Goal: Communication & Community: Answer question/provide support

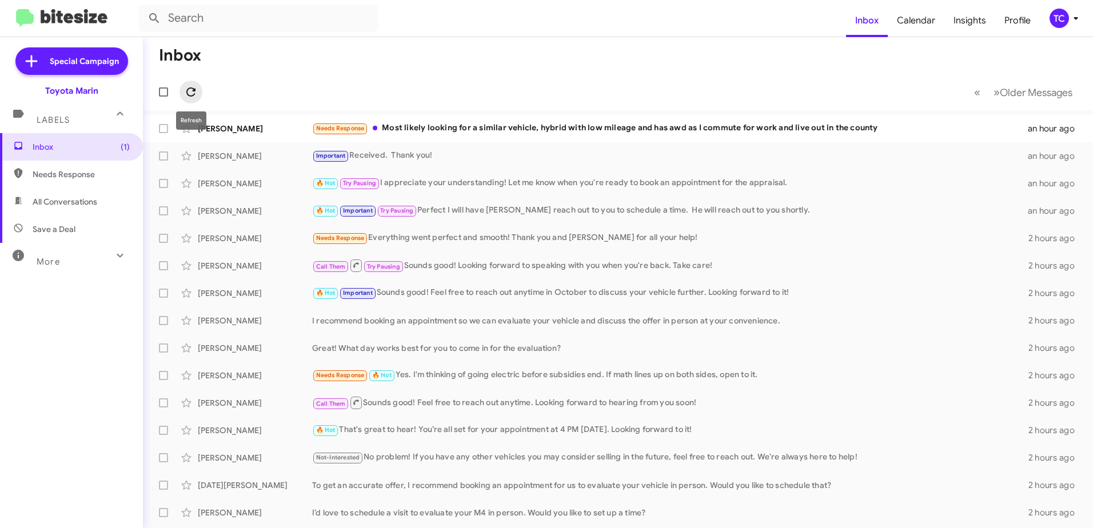
click at [186, 89] on icon at bounding box center [191, 92] width 14 height 14
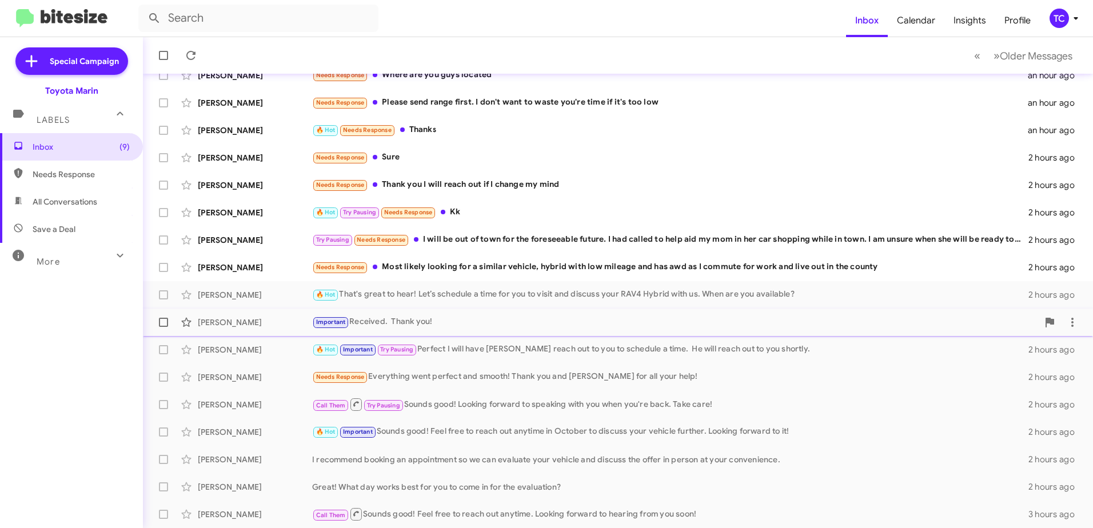
scroll to position [136, 0]
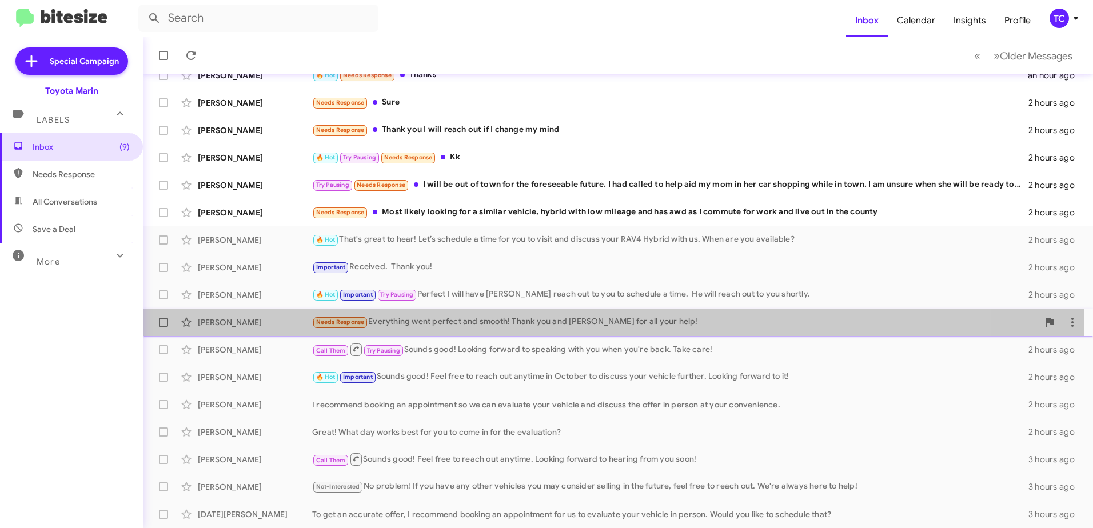
click at [457, 323] on div "Needs Response Everything went perfect and smooth! Thank you and [PERSON_NAME] …" at bounding box center [675, 322] width 726 height 13
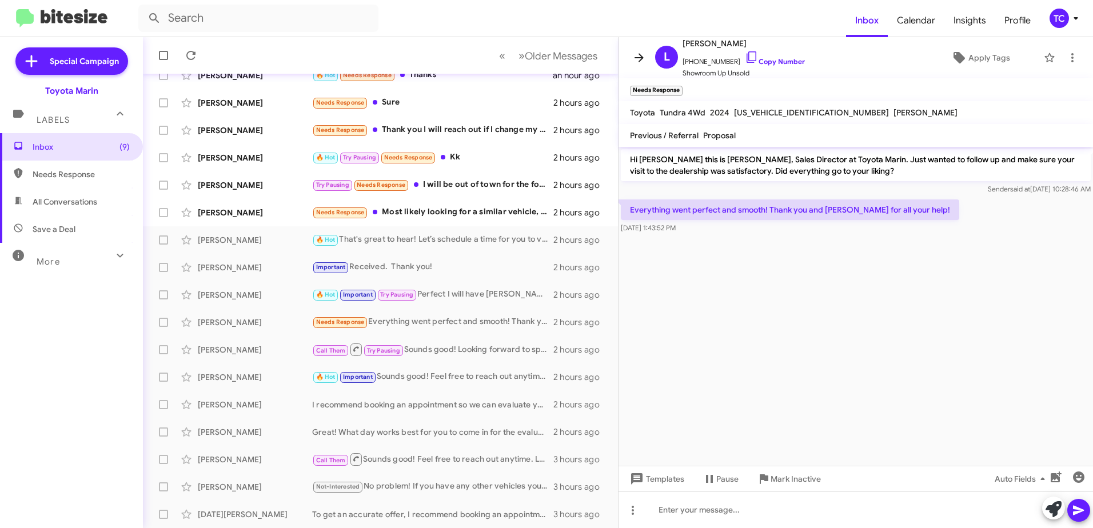
click at [634, 58] on icon at bounding box center [639, 58] width 14 height 14
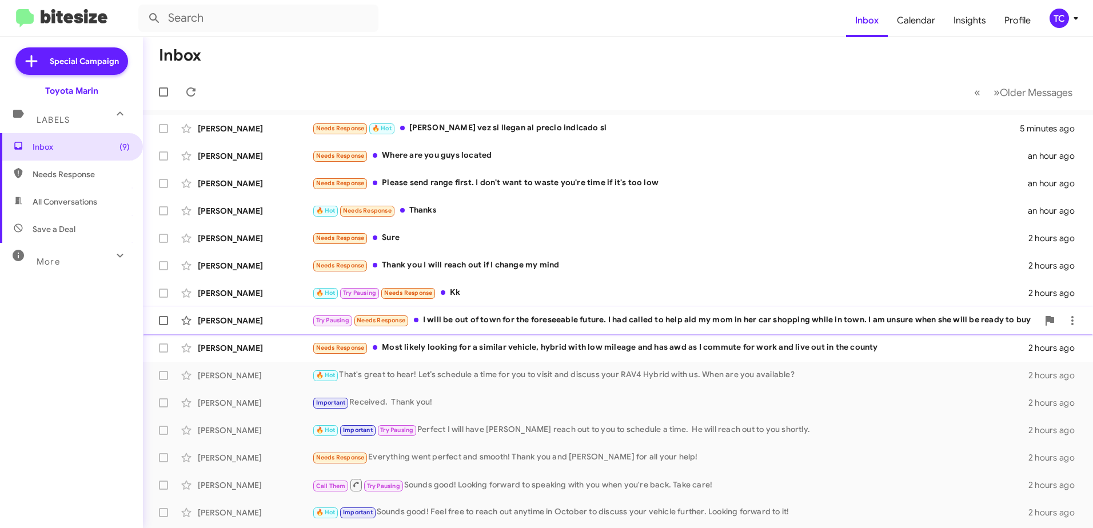
click at [516, 321] on div "Try Pausing Needs Response I will be out of town for the foreseeable future. I …" at bounding box center [675, 320] width 726 height 13
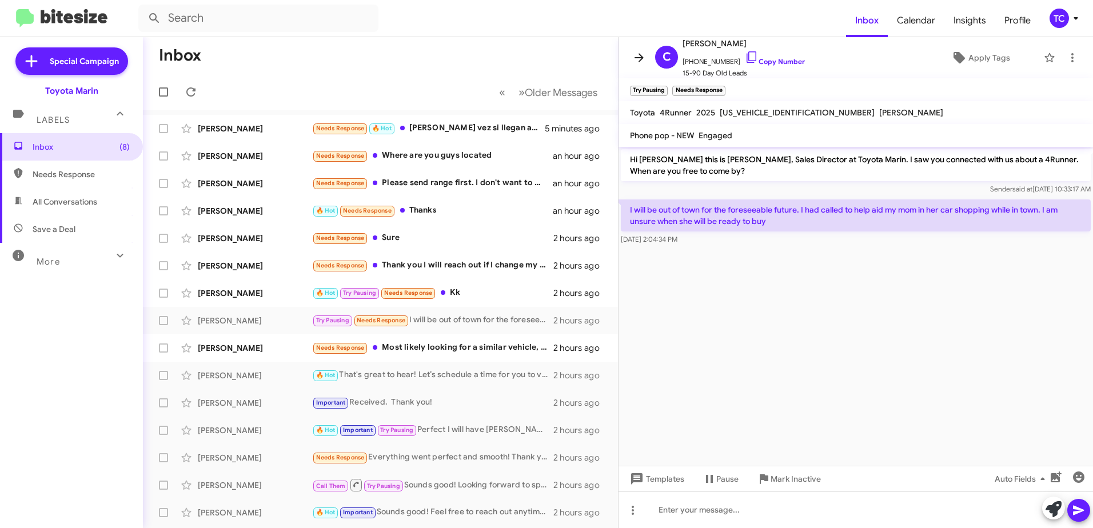
click at [634, 61] on icon at bounding box center [639, 58] width 14 height 14
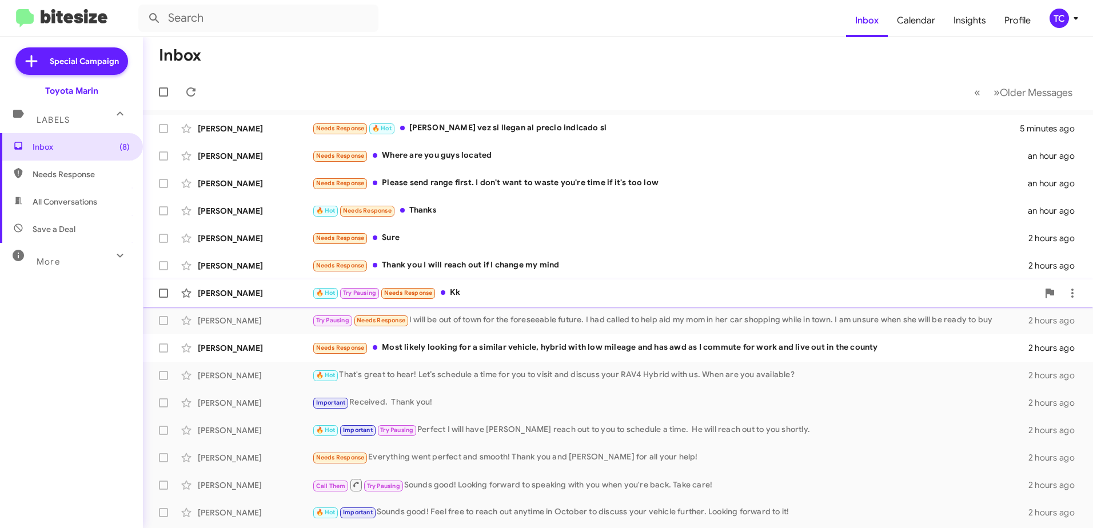
click at [479, 289] on div "🔥 Hot Try Pausing Needs Response Kk" at bounding box center [675, 292] width 726 height 13
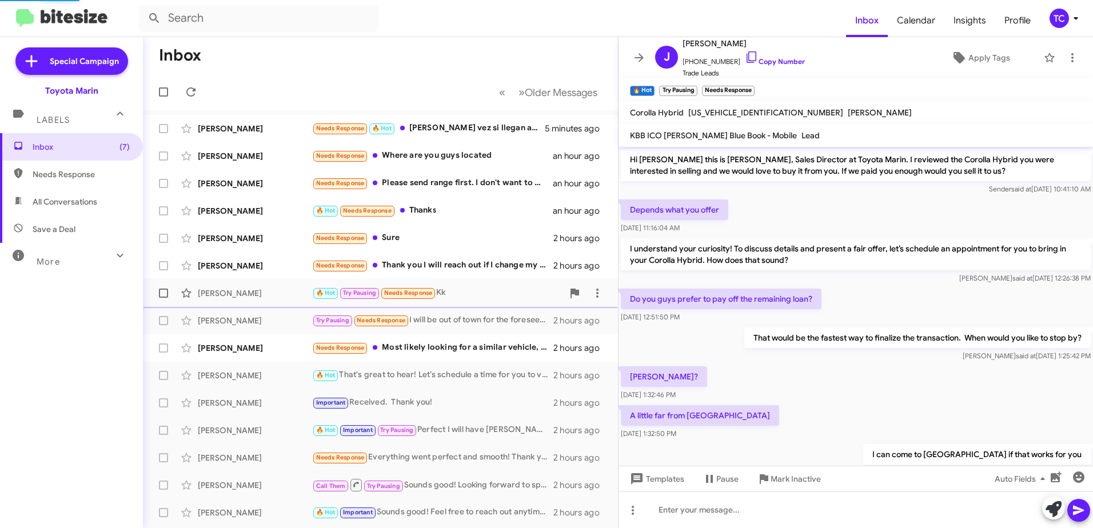
scroll to position [516, 0]
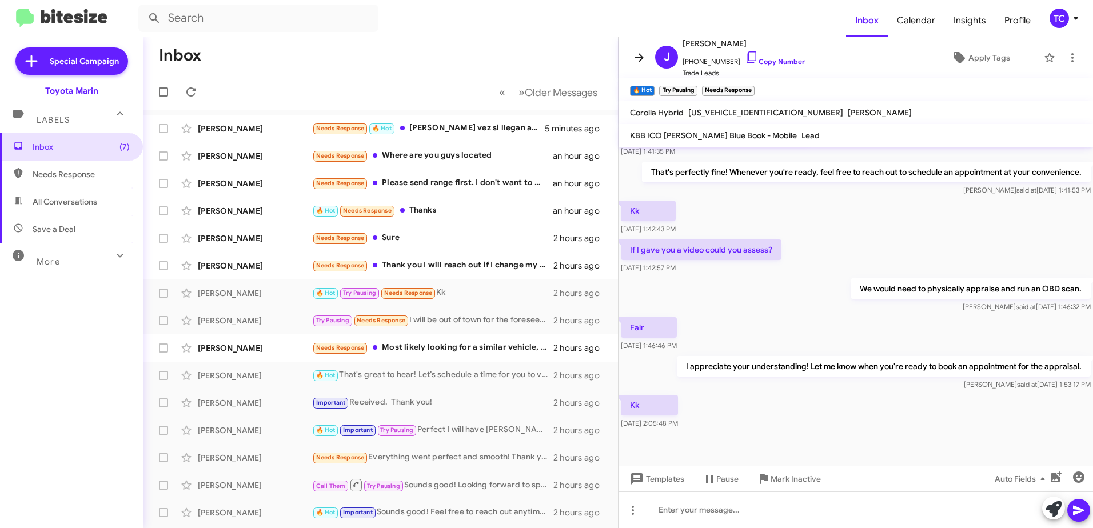
click at [641, 61] on icon at bounding box center [639, 58] width 14 height 14
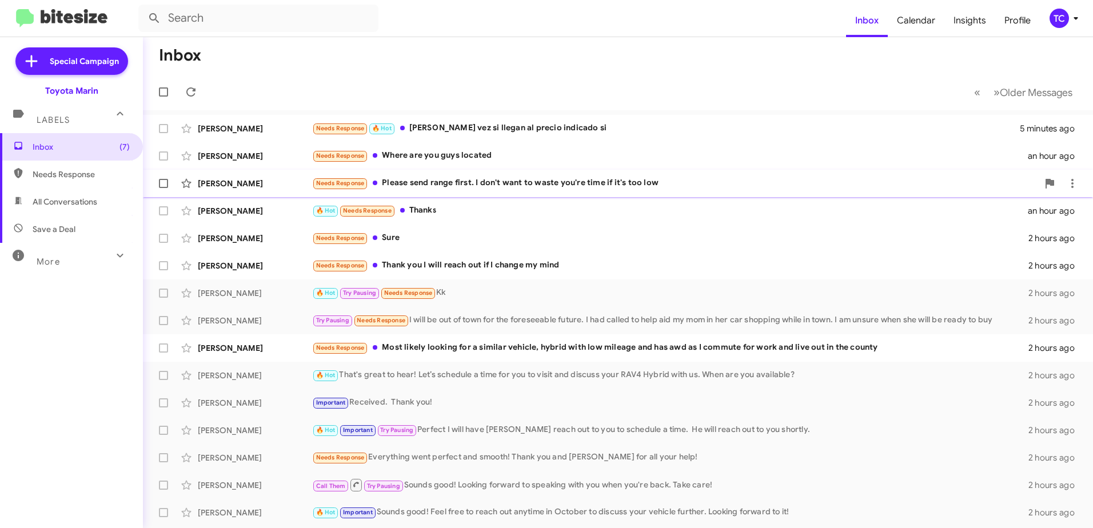
click at [497, 179] on div "Needs Response Please send range first. I don't want to waste you're time if it…" at bounding box center [675, 183] width 726 height 13
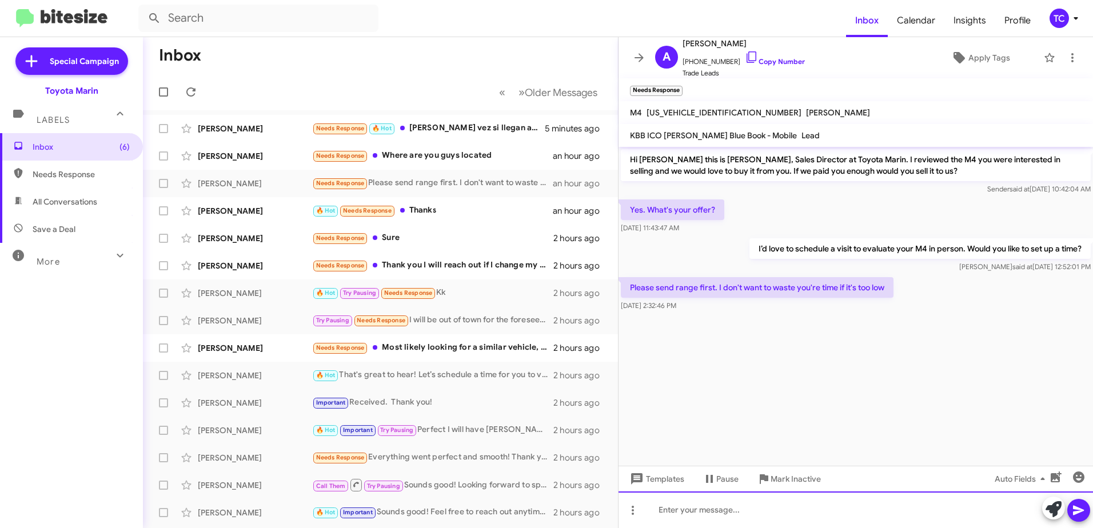
click at [747, 503] on div at bounding box center [856, 510] width 475 height 37
click at [710, 511] on div at bounding box center [856, 510] width 475 height 37
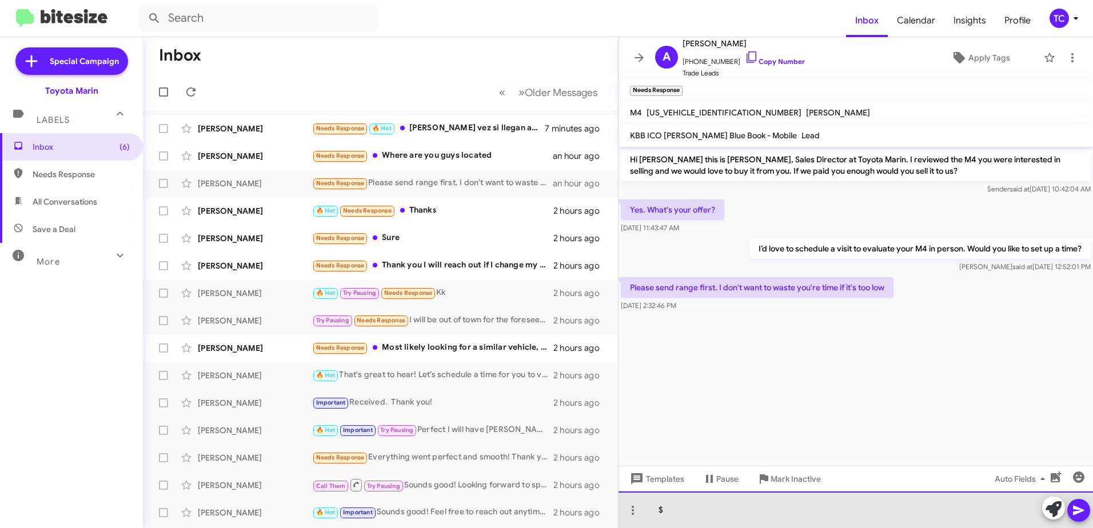
click at [718, 504] on div "$" at bounding box center [856, 510] width 475 height 37
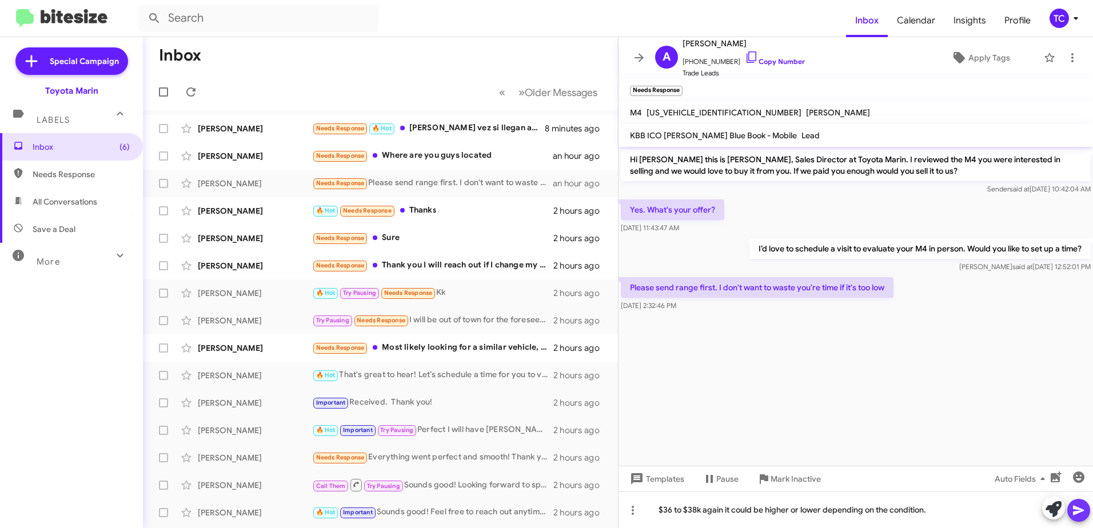
click at [1077, 508] on icon at bounding box center [1078, 511] width 11 height 10
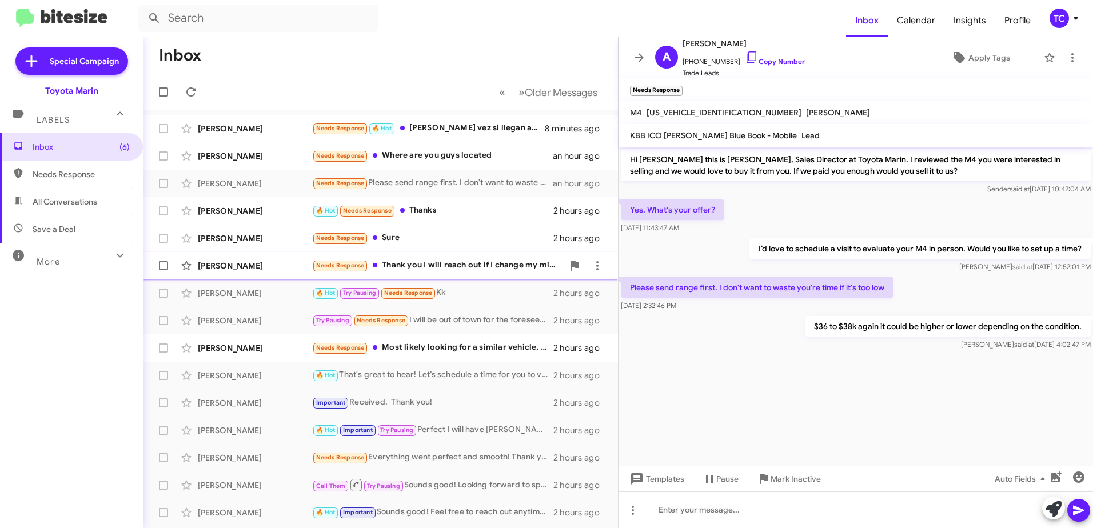
click at [405, 268] on div "Needs Response Thank you I will reach out if I change my mind" at bounding box center [437, 265] width 251 height 13
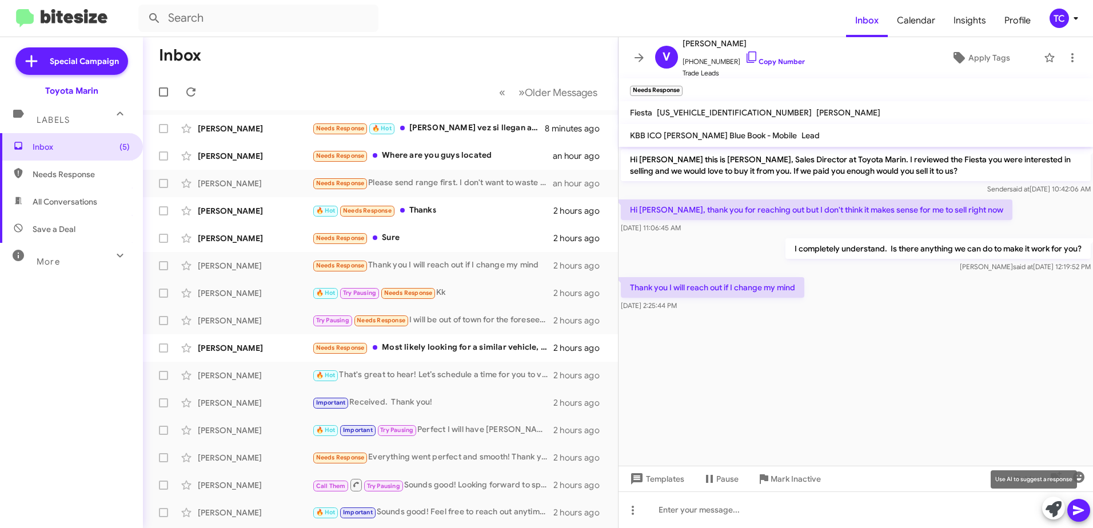
click at [1058, 508] on icon at bounding box center [1054, 509] width 16 height 16
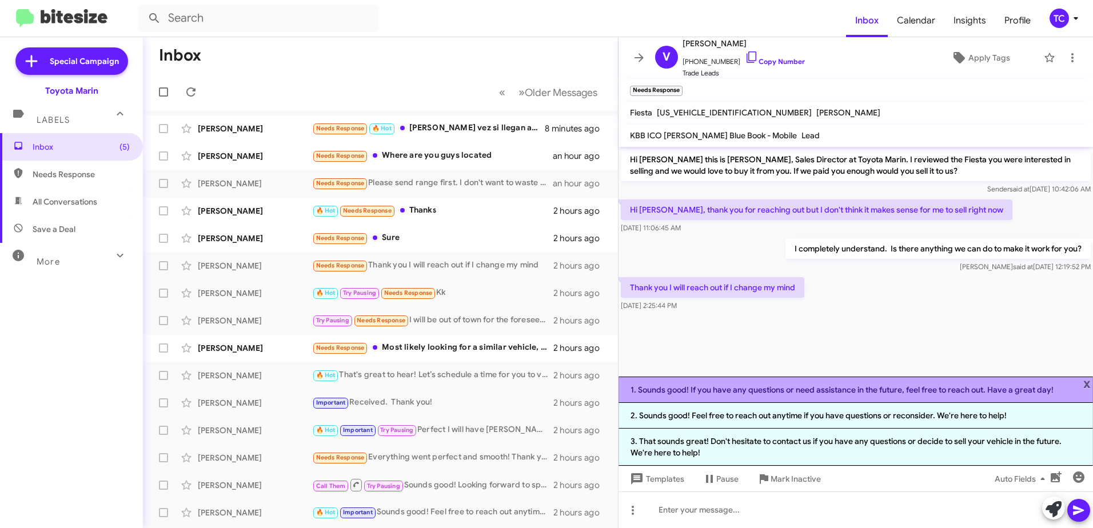
click at [938, 393] on li "1. Sounds good! If you have any questions or need assistance in the future, fee…" at bounding box center [856, 390] width 475 height 26
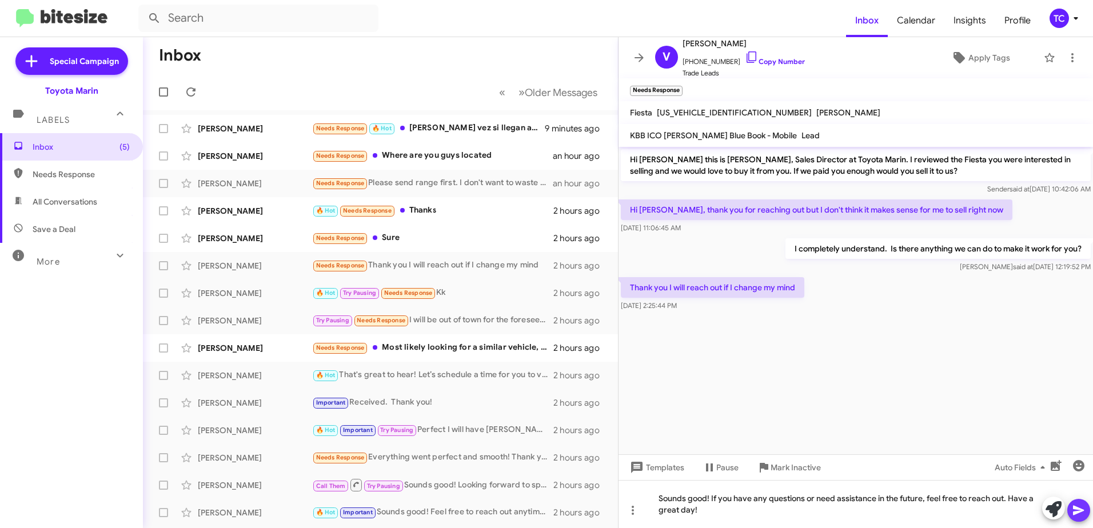
click at [1076, 508] on icon at bounding box center [1078, 511] width 11 height 10
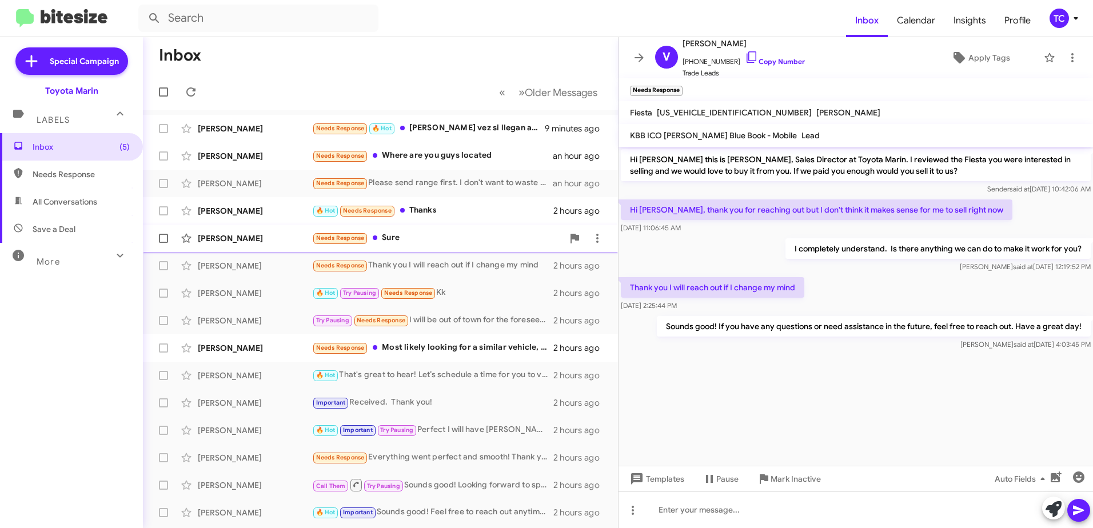
click at [424, 237] on div "Needs Response Sure" at bounding box center [437, 238] width 251 height 13
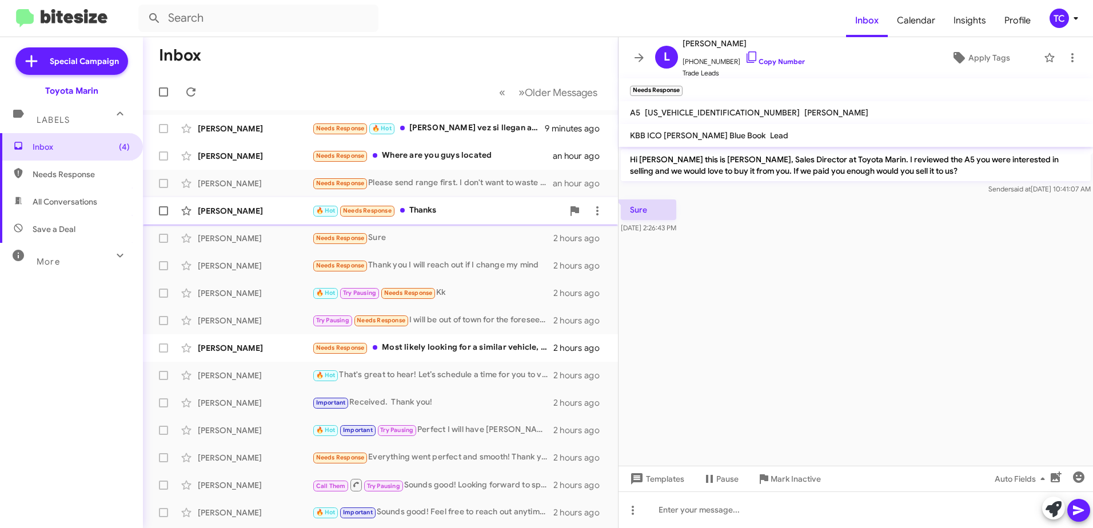
click at [452, 212] on div "🔥 Hot Needs Response Thanks" at bounding box center [437, 210] width 251 height 13
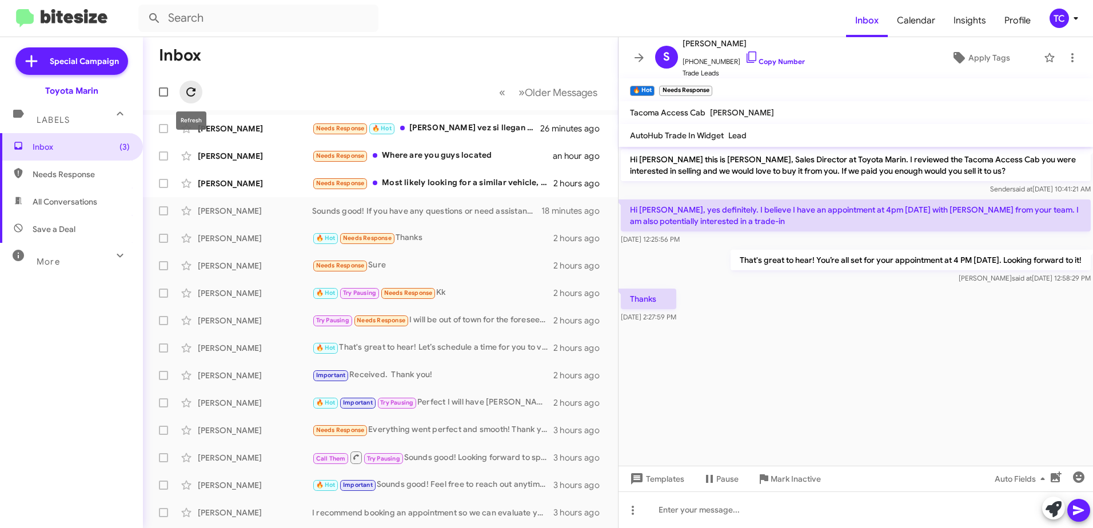
click at [198, 88] on span at bounding box center [191, 92] width 23 height 14
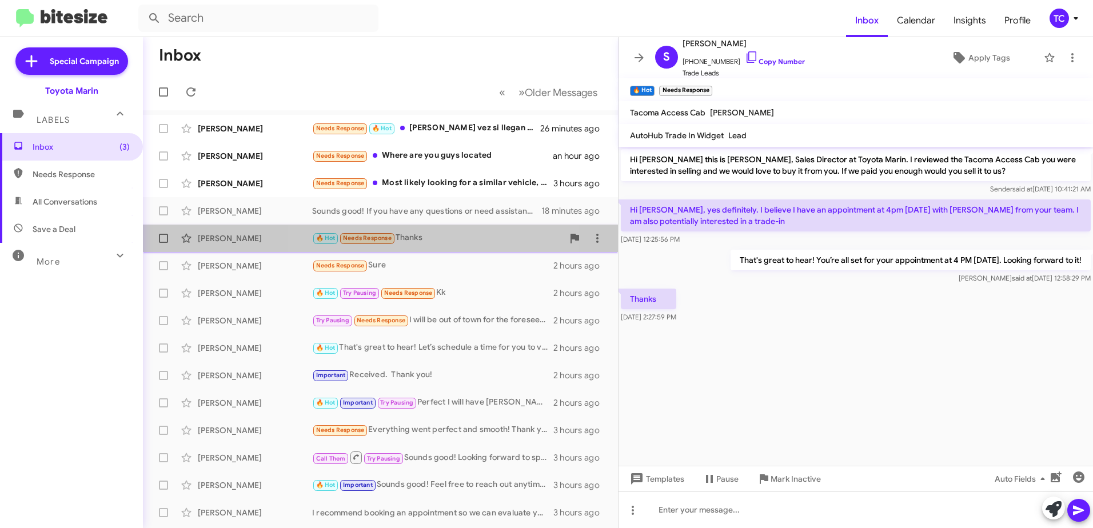
click at [433, 239] on div "🔥 Hot Needs Response Thanks" at bounding box center [437, 238] width 251 height 13
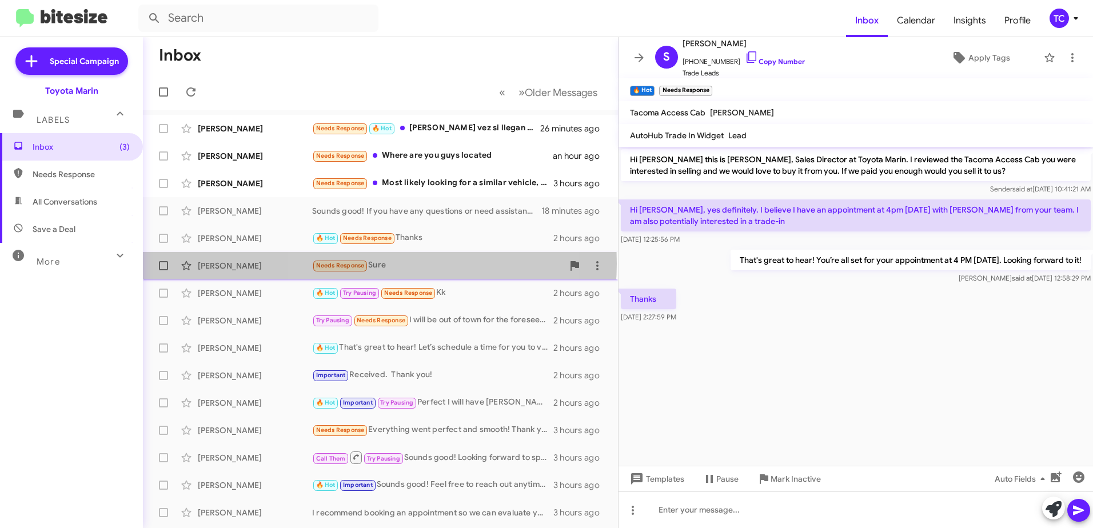
click at [380, 264] on div "Needs Response Sure" at bounding box center [437, 265] width 251 height 13
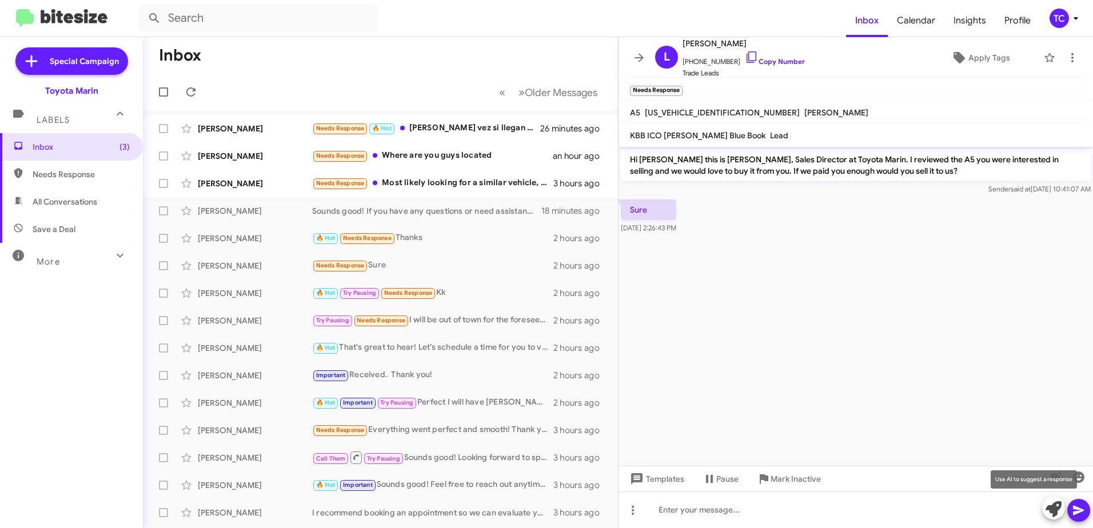
click at [1055, 512] on icon at bounding box center [1054, 509] width 16 height 16
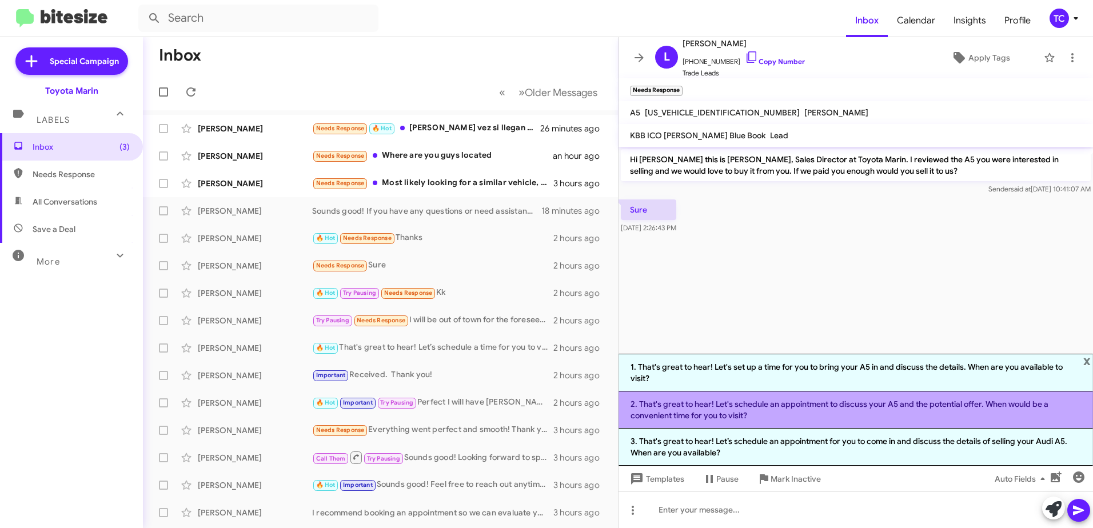
click at [789, 408] on li "2. That's great to hear! Let's schedule an appointment to discuss your A5 and t…" at bounding box center [856, 410] width 475 height 37
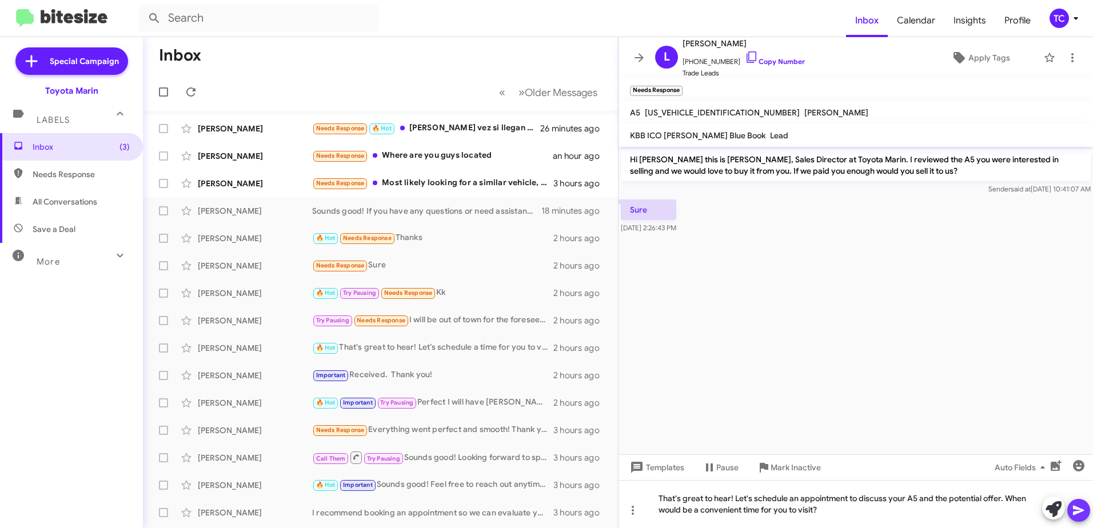
click at [1079, 514] on icon at bounding box center [1079, 511] width 14 height 14
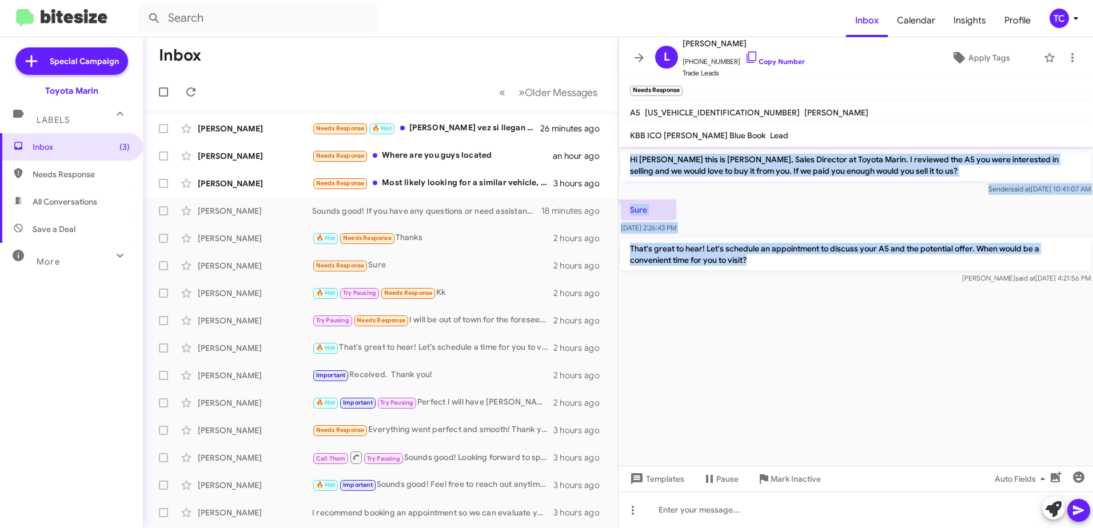
drag, startPoint x: 767, startPoint y: 260, endPoint x: 628, endPoint y: 157, distance: 172.9
click at [628, 157] on div "Hi Lewis this is Nathan Myler, Sales Director at Toyota Marin. I reviewed the A…" at bounding box center [856, 217] width 475 height 140
drag, startPoint x: 628, startPoint y: 157, endPoint x: 737, endPoint y: 54, distance: 149.6
click at [745, 54] on icon at bounding box center [752, 57] width 14 height 14
copy div "Hi Lewis this is Nathan Myler, Sales Director at Toyota Marin. I reviewed the A…"
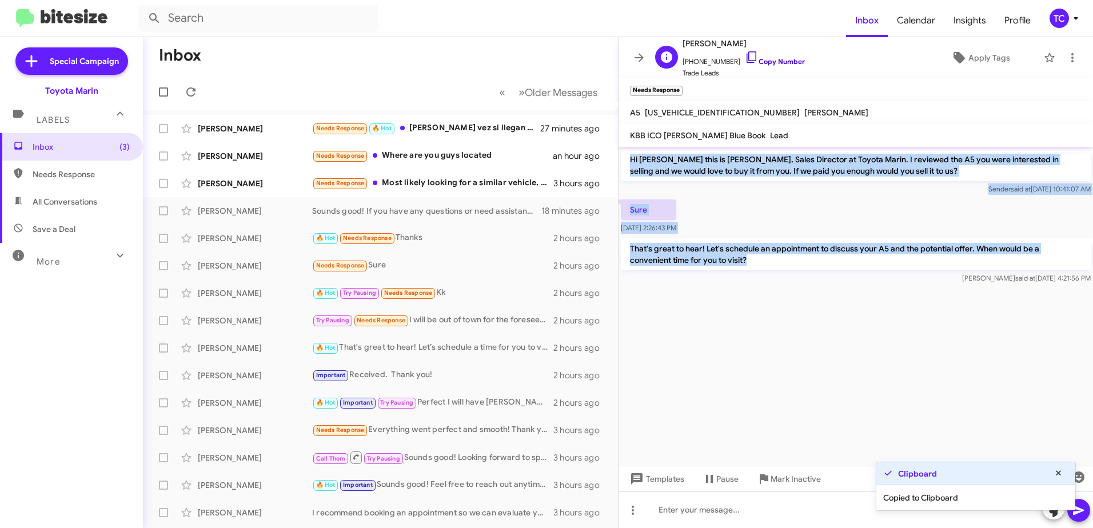
click at [745, 55] on icon at bounding box center [752, 57] width 14 height 14
drag, startPoint x: 762, startPoint y: 264, endPoint x: 630, endPoint y: 154, distance: 172.6
click at [630, 154] on div "Hi Lewis this is Nathan Myler, Sales Director at Toyota Marin. I reviewed the A…" at bounding box center [856, 217] width 475 height 140
drag, startPoint x: 630, startPoint y: 154, endPoint x: 662, endPoint y: 162, distance: 33.1
copy div "Hi Lewis this is Nathan Myler, Sales Director at Toyota Marin. I reviewed the A…"
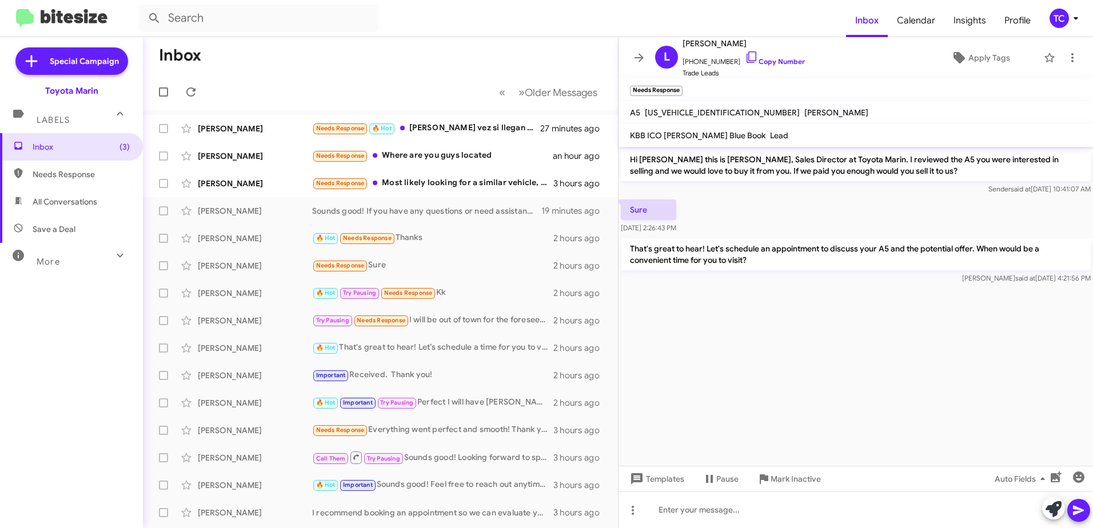
click at [739, 374] on cdk-virtual-scroll-viewport "Hi Lewis this is Nathan Myler, Sales Director at Toyota Marin. I reviewed the A…" at bounding box center [856, 306] width 475 height 319
click at [478, 182] on div "Needs Response Most likely looking for a similar vehicle, hybrid with low milea…" at bounding box center [437, 183] width 251 height 13
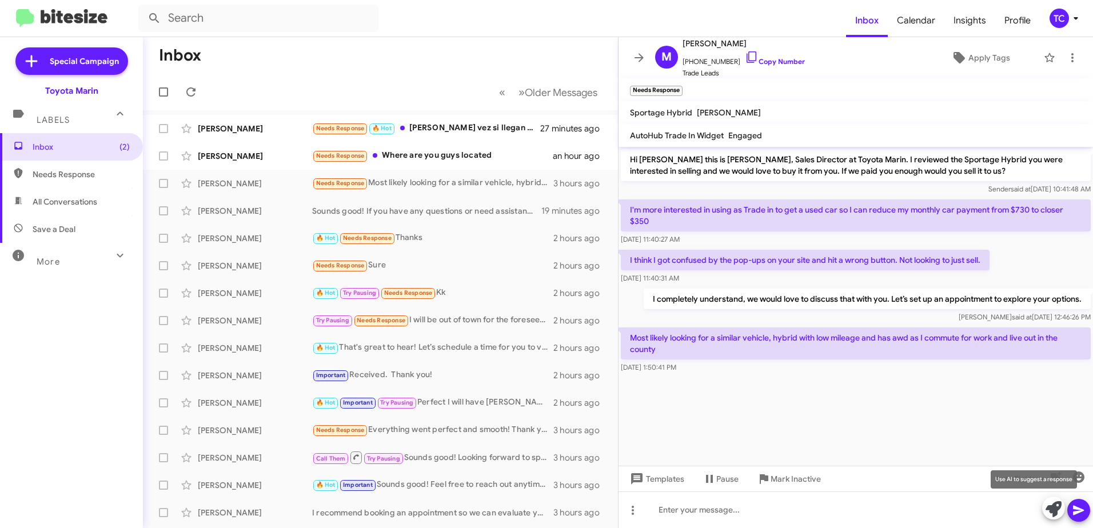
click at [1050, 508] on icon at bounding box center [1054, 509] width 16 height 16
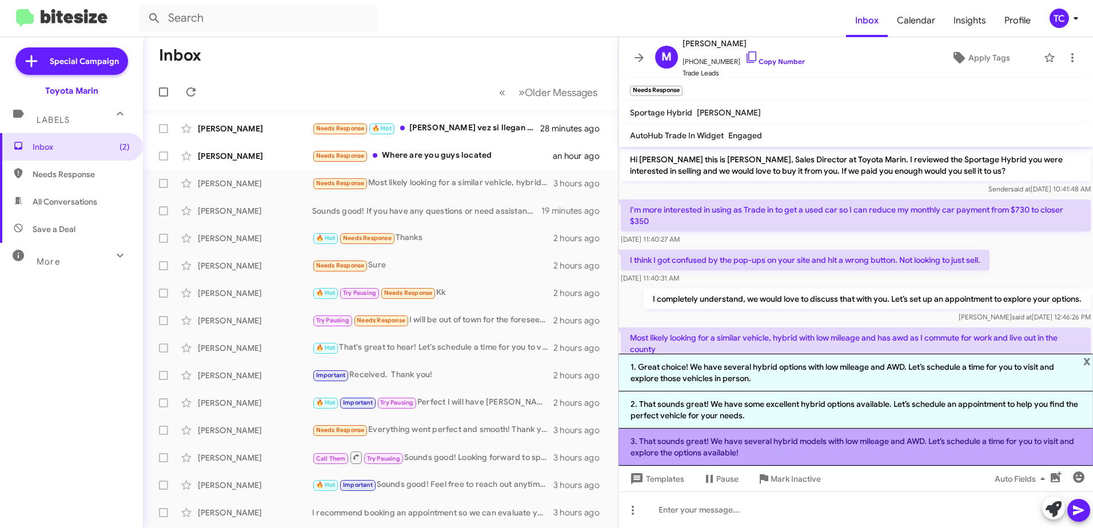
click at [760, 439] on li "3. That sounds great! We have several hybrid models with low mileage and AWD. L…" at bounding box center [856, 447] width 475 height 37
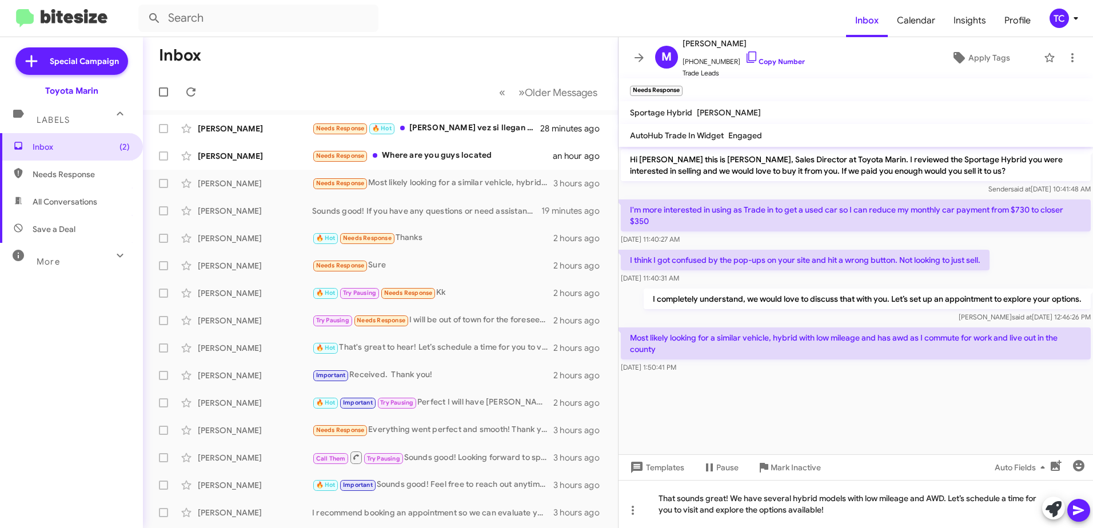
click at [1082, 504] on icon at bounding box center [1079, 511] width 14 height 14
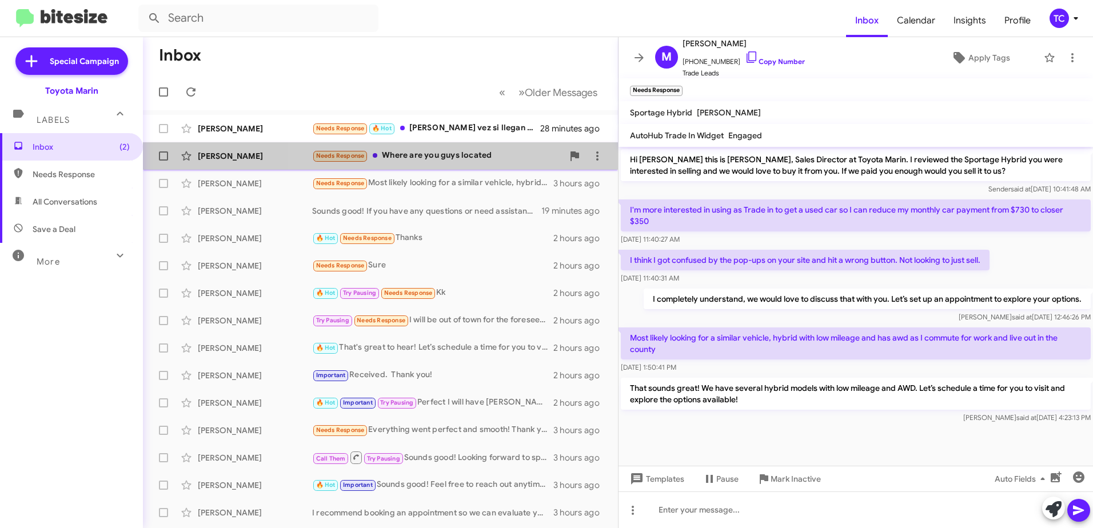
click at [463, 157] on div "Needs Response Where are you guys located" at bounding box center [437, 155] width 251 height 13
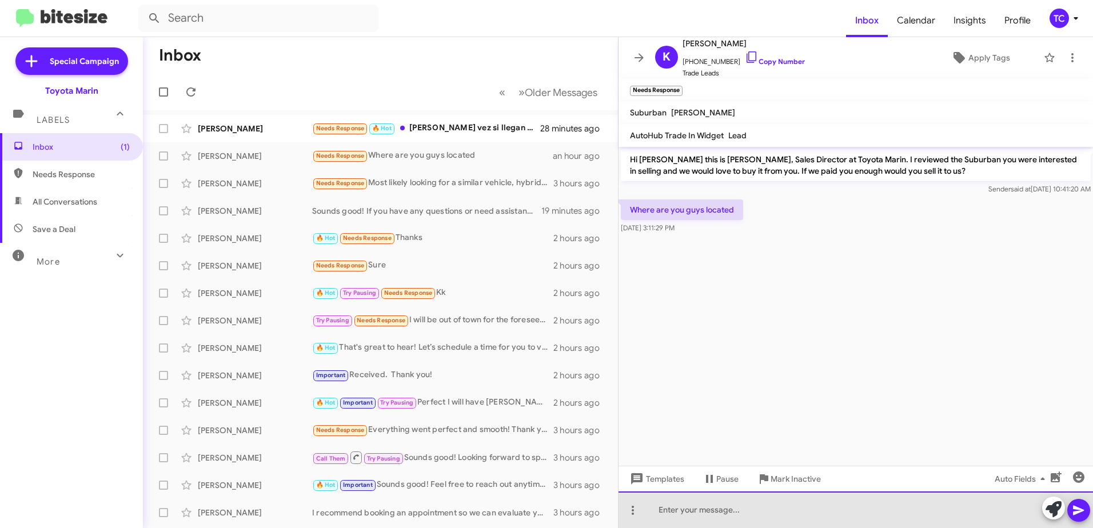
click at [740, 508] on div at bounding box center [856, 510] width 475 height 37
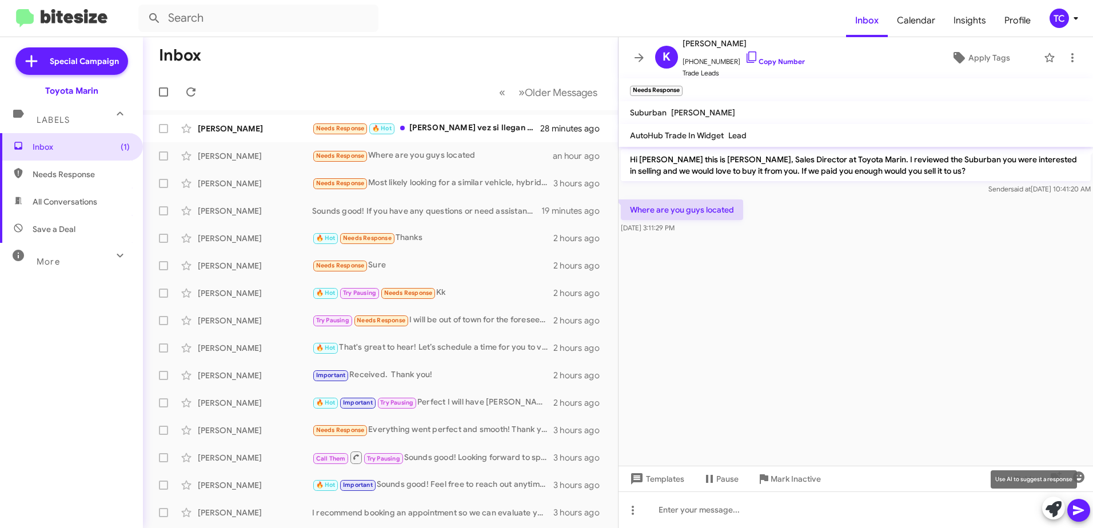
click at [1056, 509] on icon at bounding box center [1054, 509] width 16 height 16
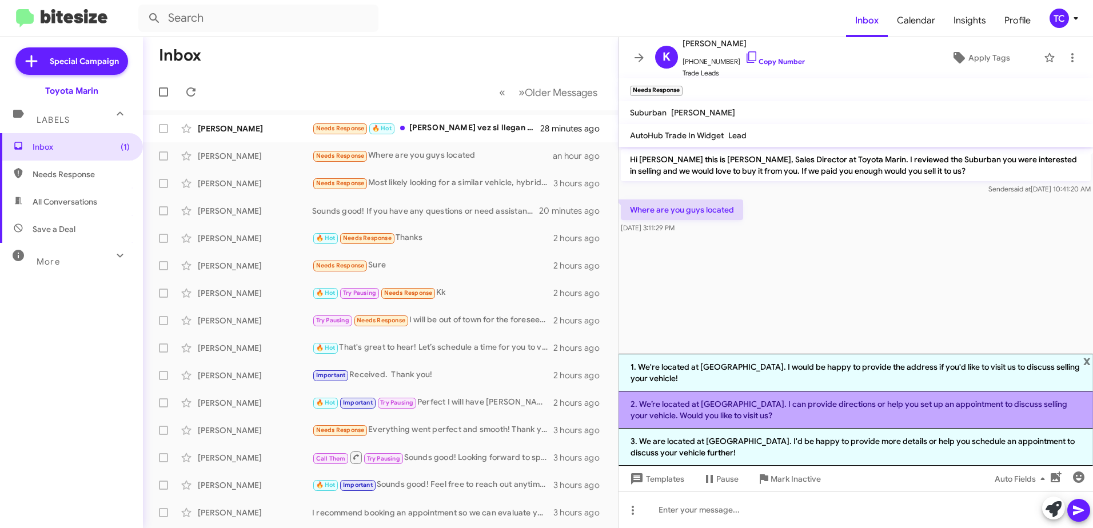
click at [770, 411] on li "2. We’re located at Toyota Marin. I can provide directions or help you set up a…" at bounding box center [856, 410] width 475 height 37
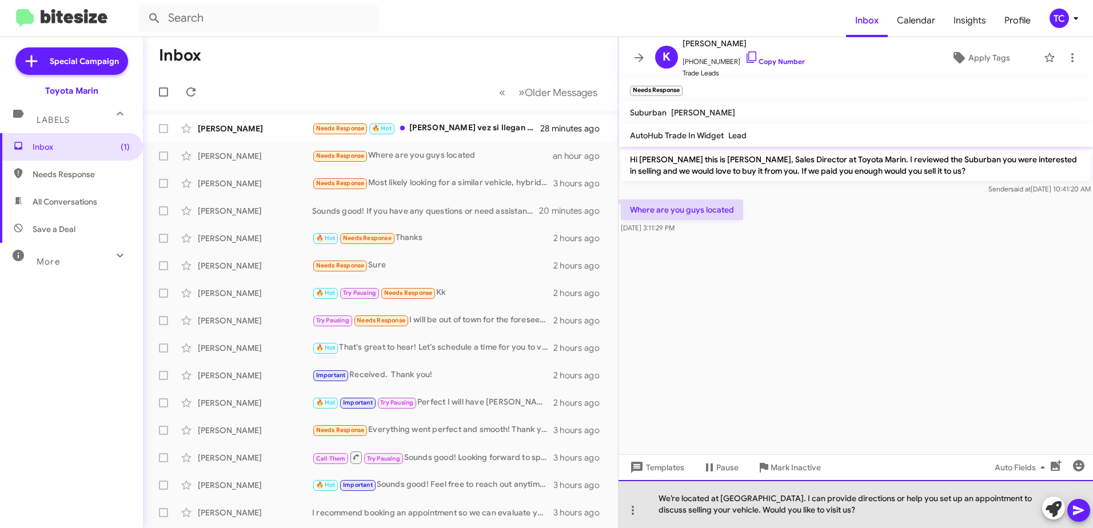
click at [719, 495] on div "We’re located at Toyota Marin. I can provide directions or help you set up an a…" at bounding box center [856, 504] width 475 height 48
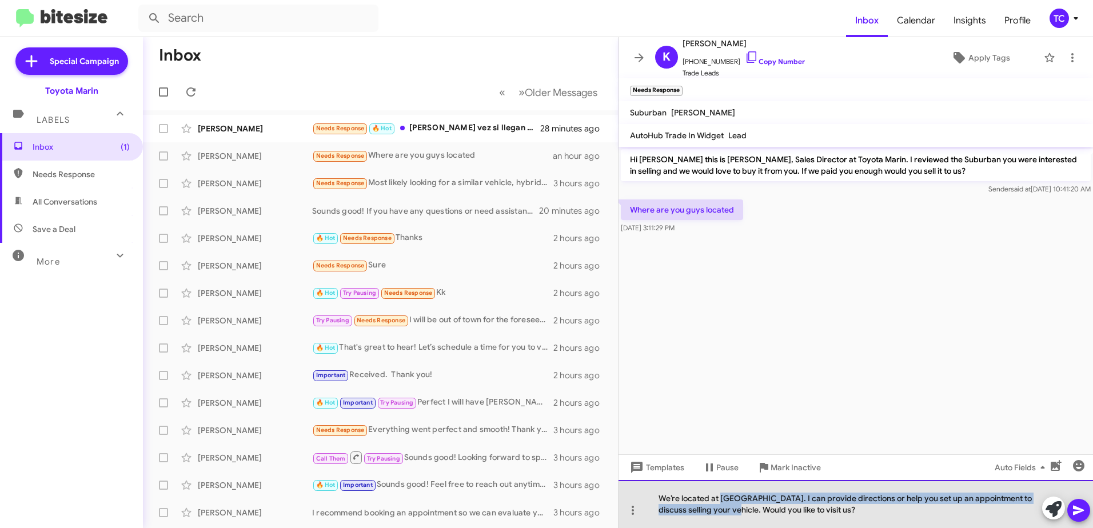
drag, startPoint x: 722, startPoint y: 496, endPoint x: 730, endPoint y: 500, distance: 8.9
click at [727, 505] on div "We’re located at Toyota Marin. I can provide directions or help you set up an a…" at bounding box center [856, 504] width 475 height 48
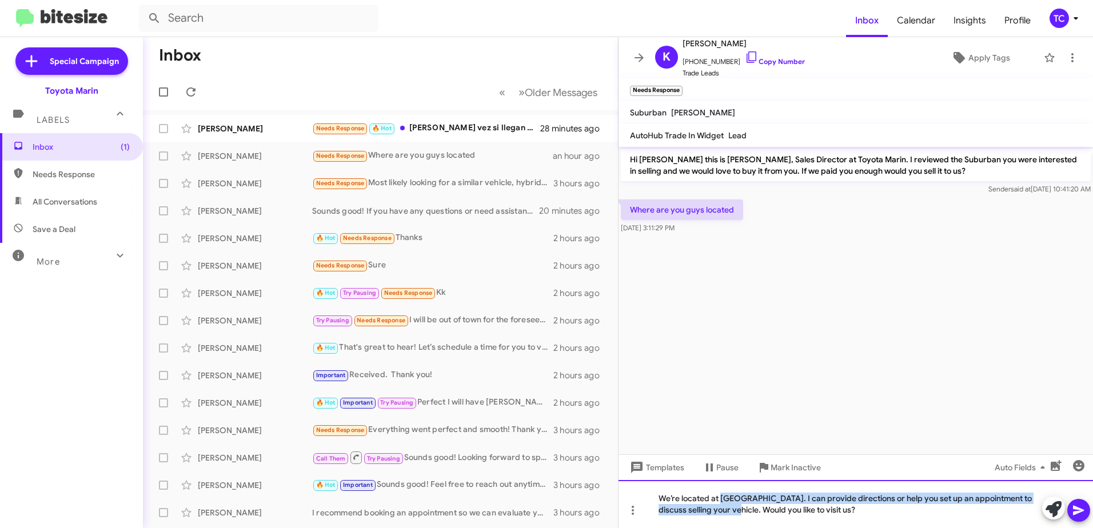
click at [766, 495] on div "We’re located at Toyota Marin. I can provide directions or help you set up an a…" at bounding box center [856, 504] width 475 height 48
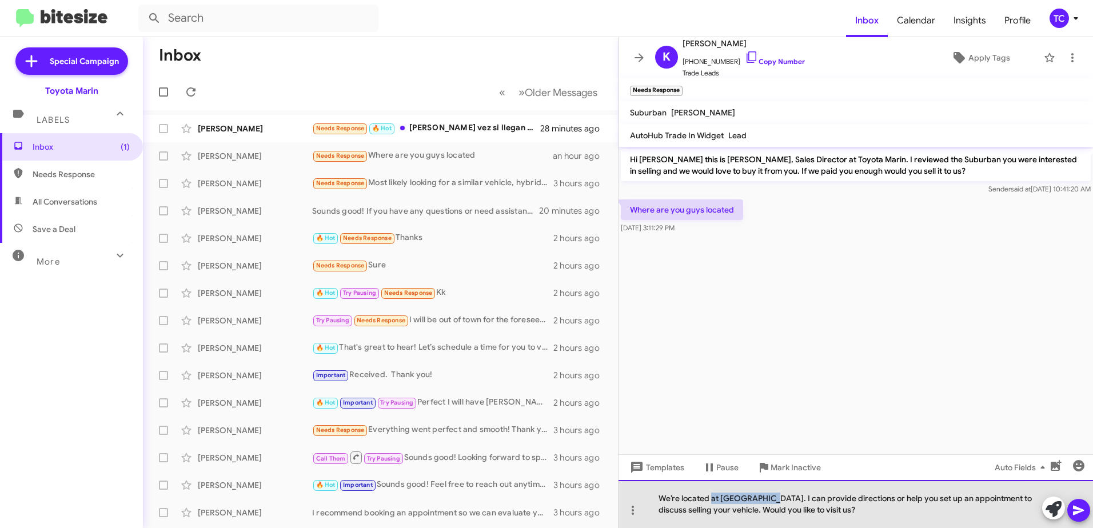
drag, startPoint x: 768, startPoint y: 497, endPoint x: 713, endPoint y: 496, distance: 55.5
click at [713, 496] on div "We’re located at Toyota Marin. I can provide directions or help you set up an a…" at bounding box center [856, 504] width 475 height 48
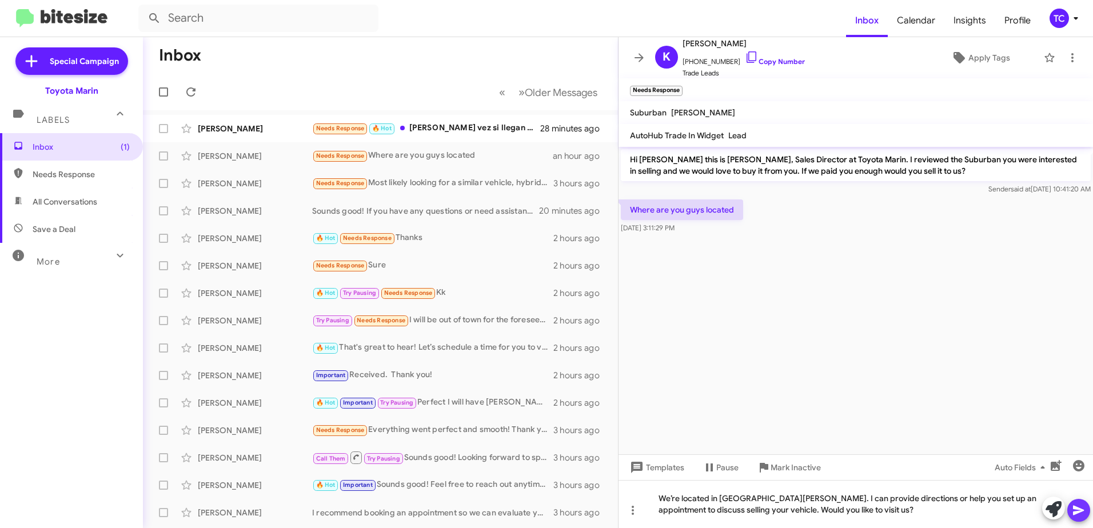
click at [1079, 505] on icon at bounding box center [1079, 511] width 14 height 14
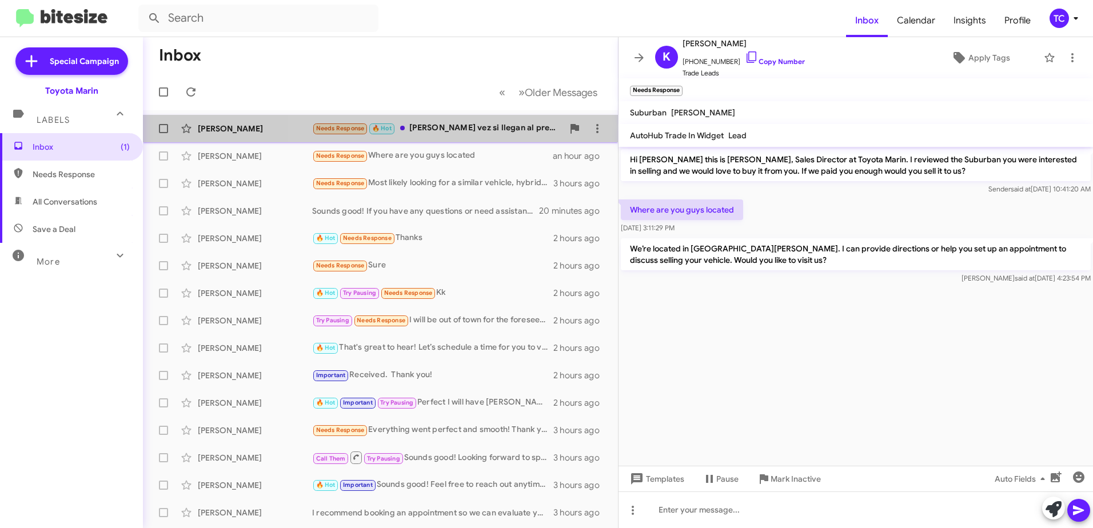
click at [487, 131] on div "Needs Response 🔥 Hot Tal vez si llegan al precio indicado si" at bounding box center [437, 128] width 251 height 13
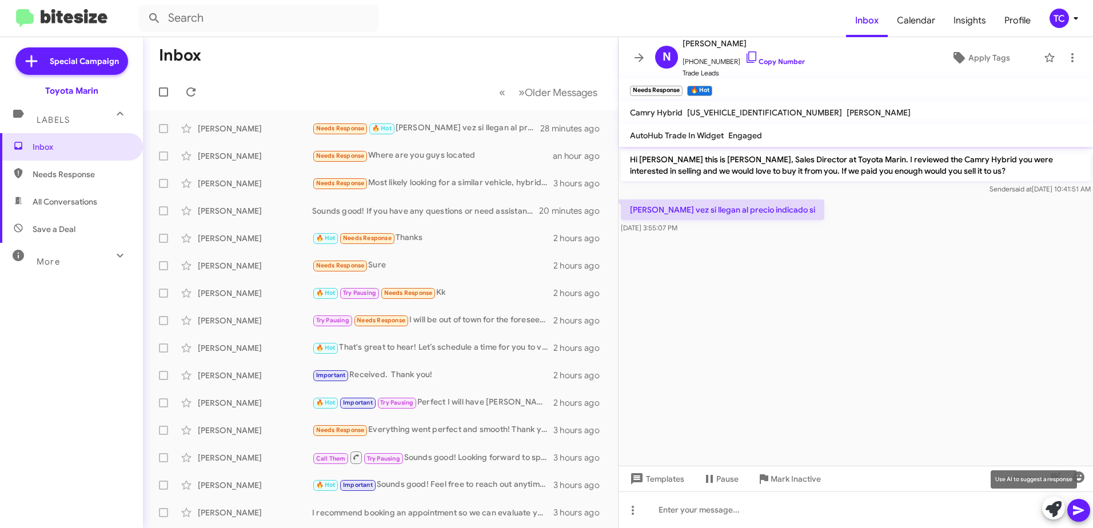
click at [1050, 512] on icon at bounding box center [1054, 509] width 16 height 16
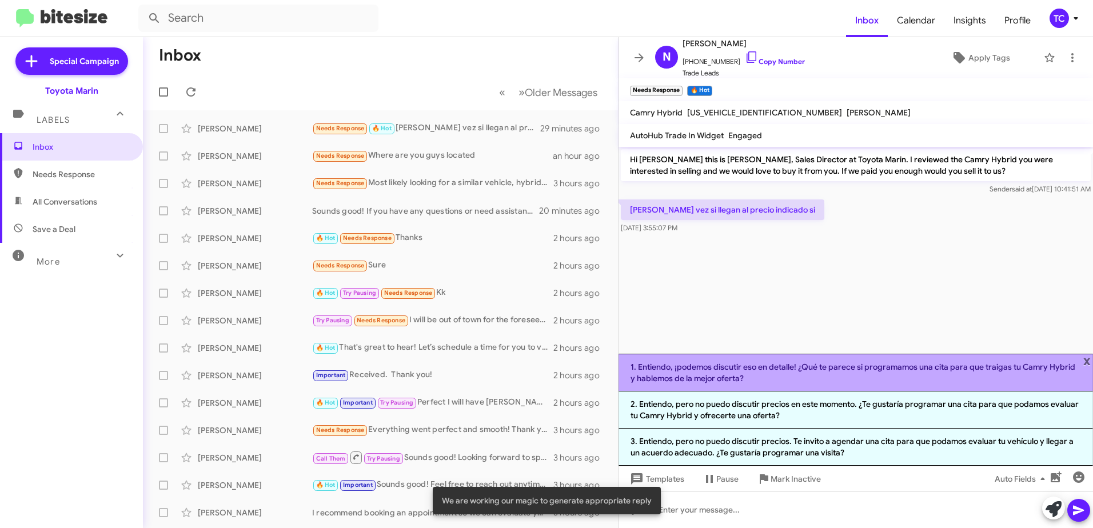
click at [832, 373] on li "1. Entiendo, ¡podemos discutir eso en detalle! ¿Qué te parece si programamos un…" at bounding box center [856, 373] width 475 height 38
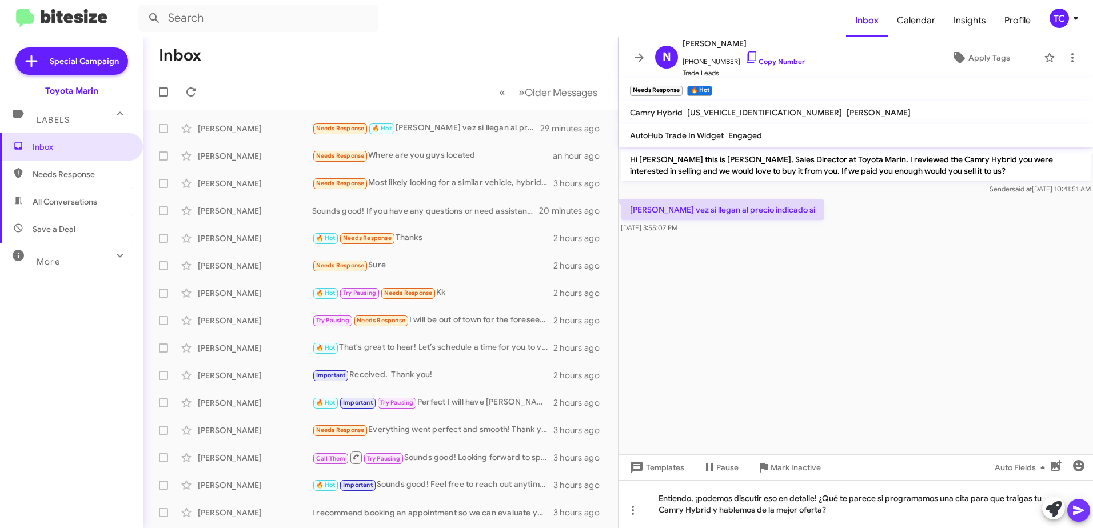
click at [1084, 512] on icon at bounding box center [1079, 511] width 14 height 14
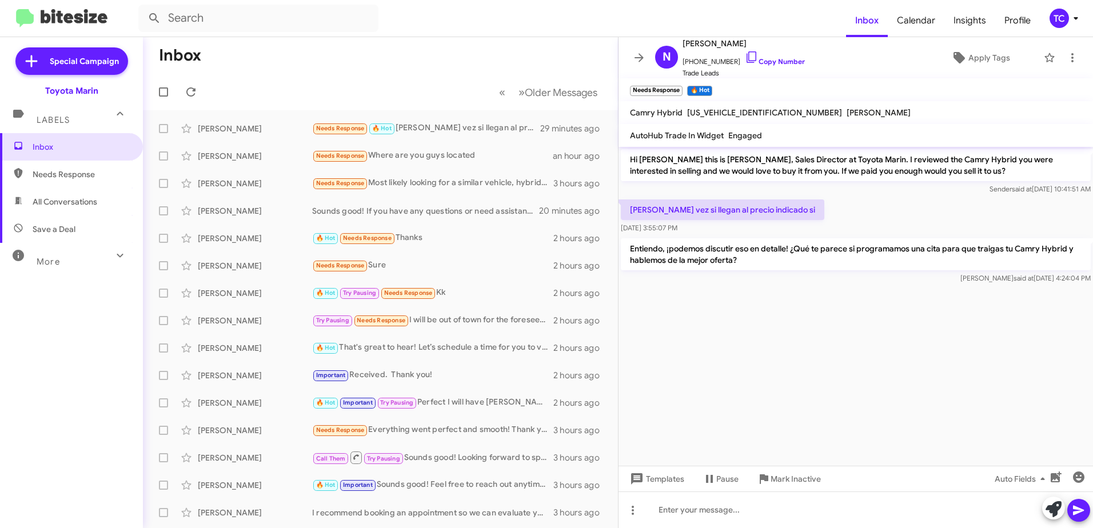
drag, startPoint x: 758, startPoint y: 264, endPoint x: 750, endPoint y: 260, distance: 8.7
click at [750, 260] on p "Entiendo, ¡podemos discutir eso en detalle! ¿Qué te parece si programamos una c…" at bounding box center [856, 254] width 470 height 32
click at [745, 51] on icon at bounding box center [752, 57] width 14 height 14
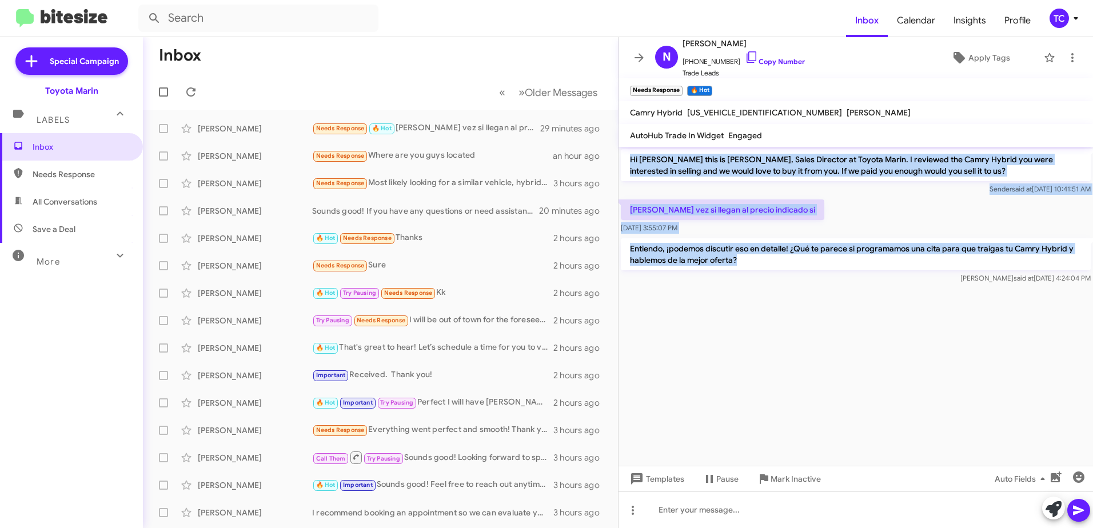
drag, startPoint x: 771, startPoint y: 265, endPoint x: 630, endPoint y: 155, distance: 179.2
click at [630, 155] on div "Hi Nelson this is Nathan Myler, Sales Director at Toyota Marin. I reviewed the …" at bounding box center [856, 217] width 475 height 140
drag, startPoint x: 630, startPoint y: 155, endPoint x: 654, endPoint y: 165, distance: 26.4
copy div "Hi Nelson this is Nathan Myler, Sales Director at Toyota Marin. I reviewed the …"
click at [193, 91] on icon at bounding box center [190, 91] width 9 height 9
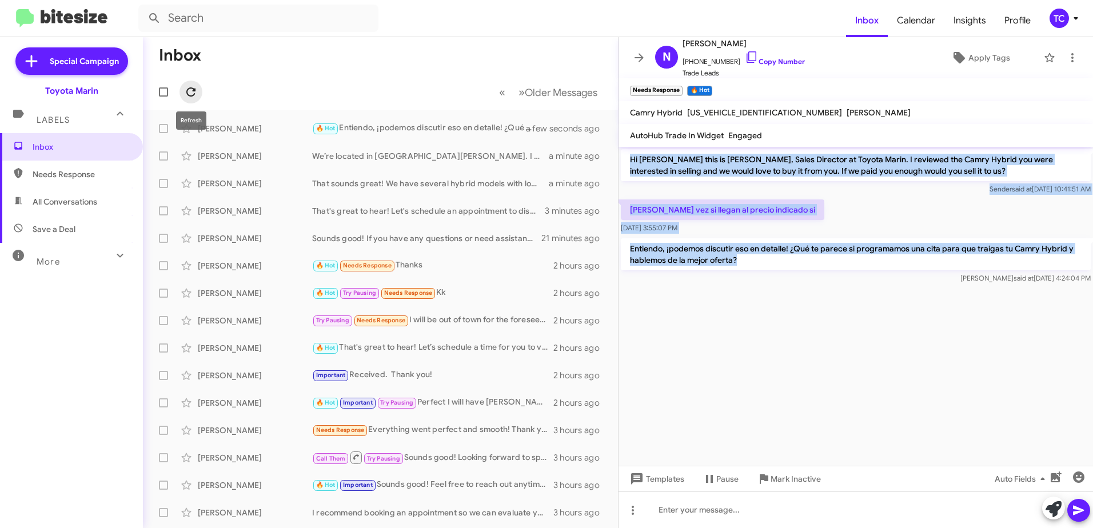
click at [193, 94] on icon at bounding box center [191, 92] width 14 height 14
click at [192, 93] on icon at bounding box center [191, 92] width 14 height 14
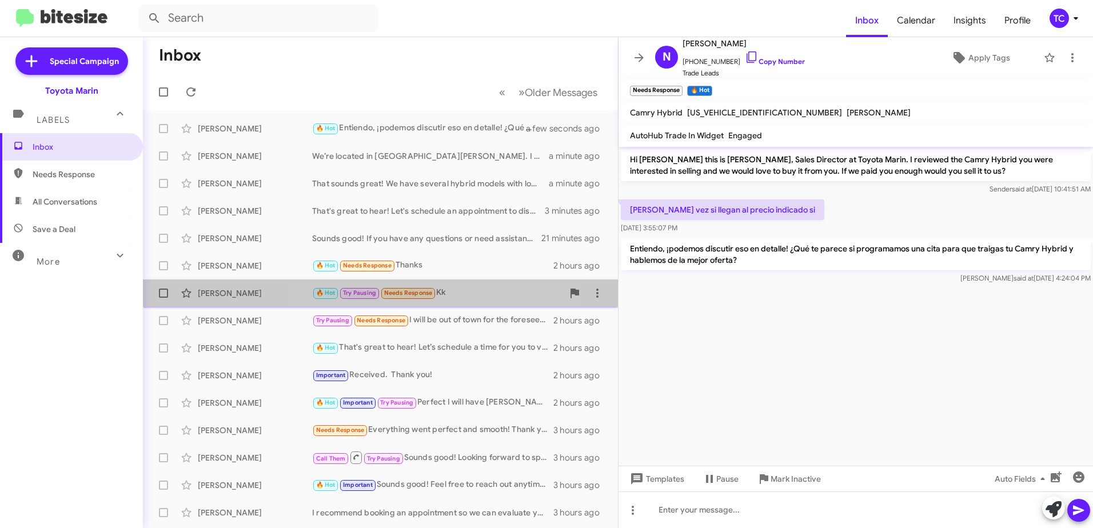
click at [415, 294] on span "Needs Response" at bounding box center [408, 292] width 49 height 7
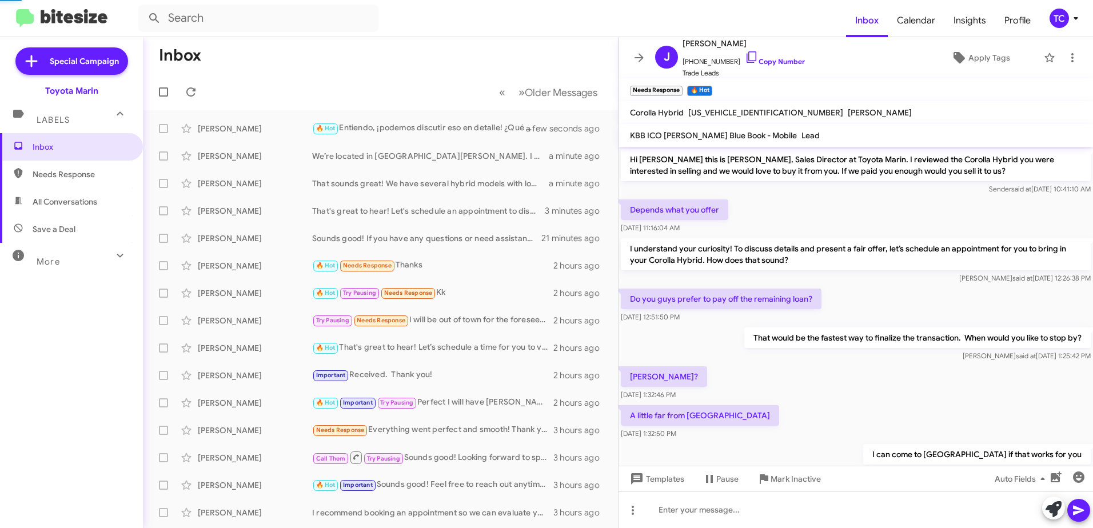
scroll to position [539, 0]
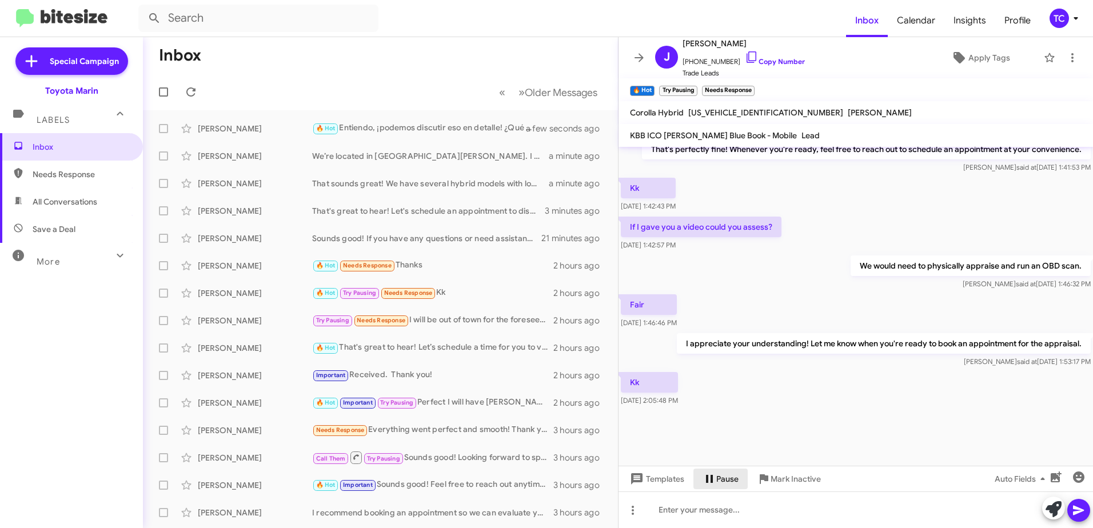
click at [727, 475] on span "Pause" at bounding box center [727, 479] width 22 height 21
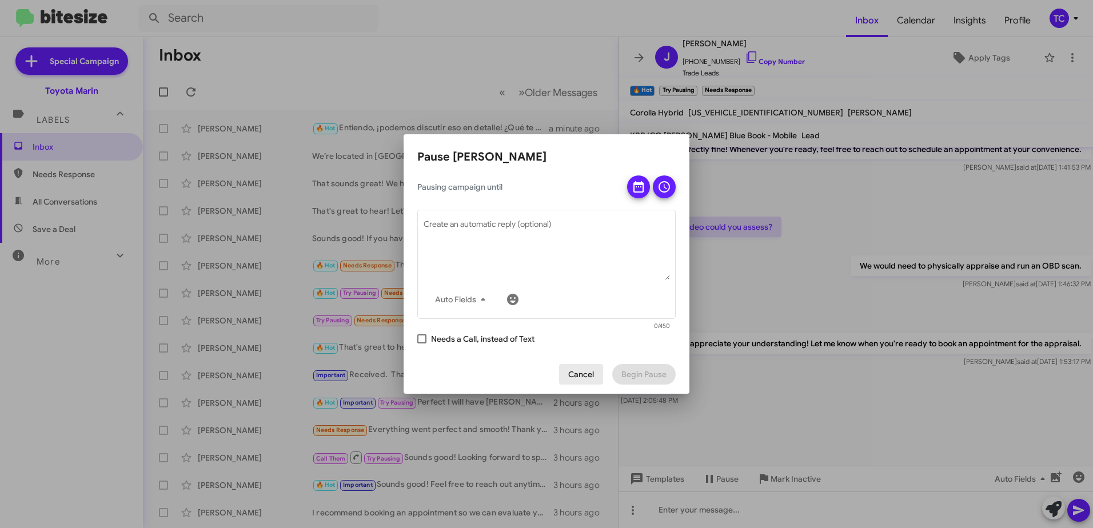
click at [577, 371] on span "Cancel" at bounding box center [581, 374] width 26 height 21
